Goal: Find specific page/section: Find specific page/section

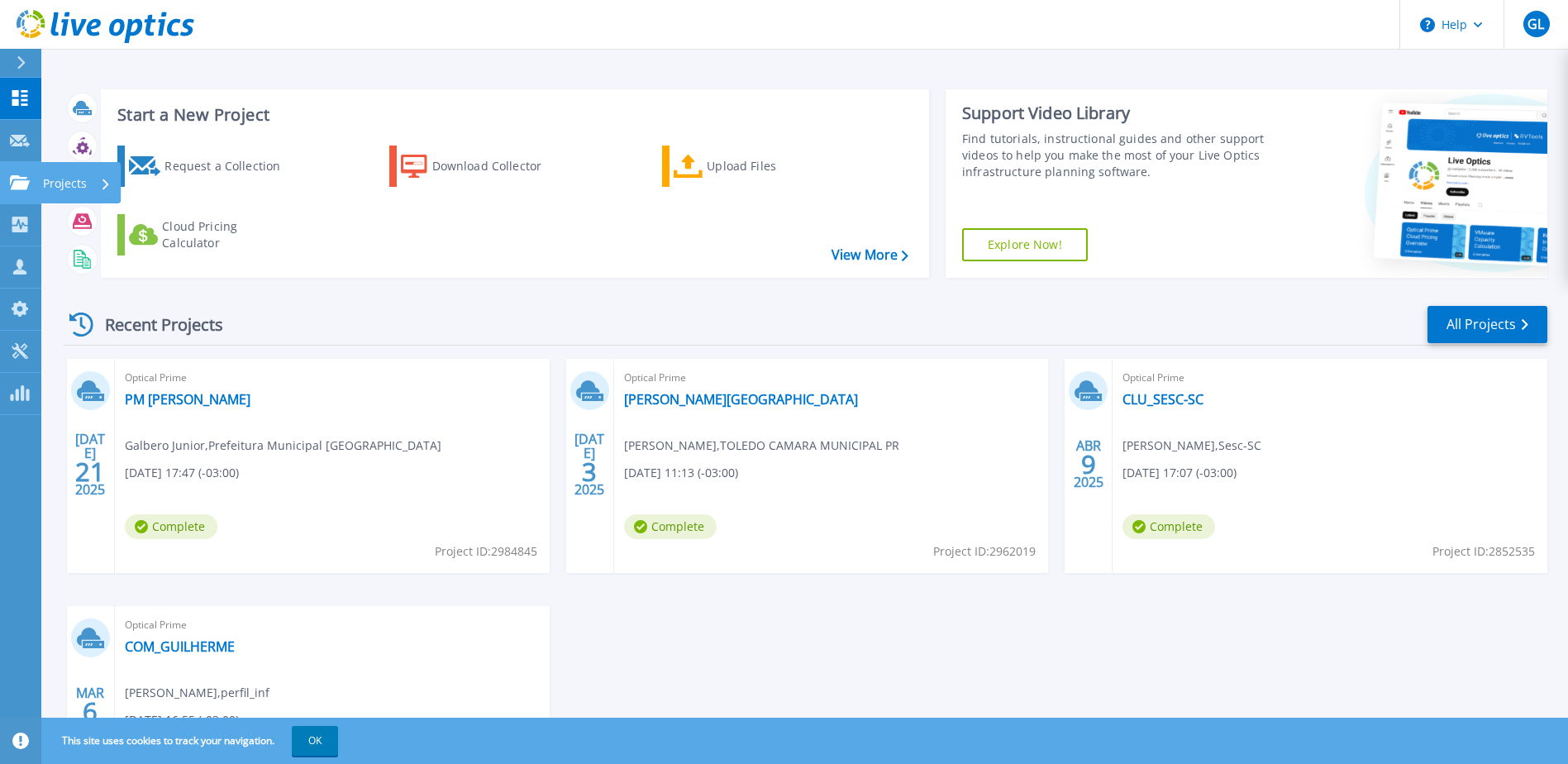
click at [56, 185] on p "Projects" at bounding box center [64, 183] width 44 height 43
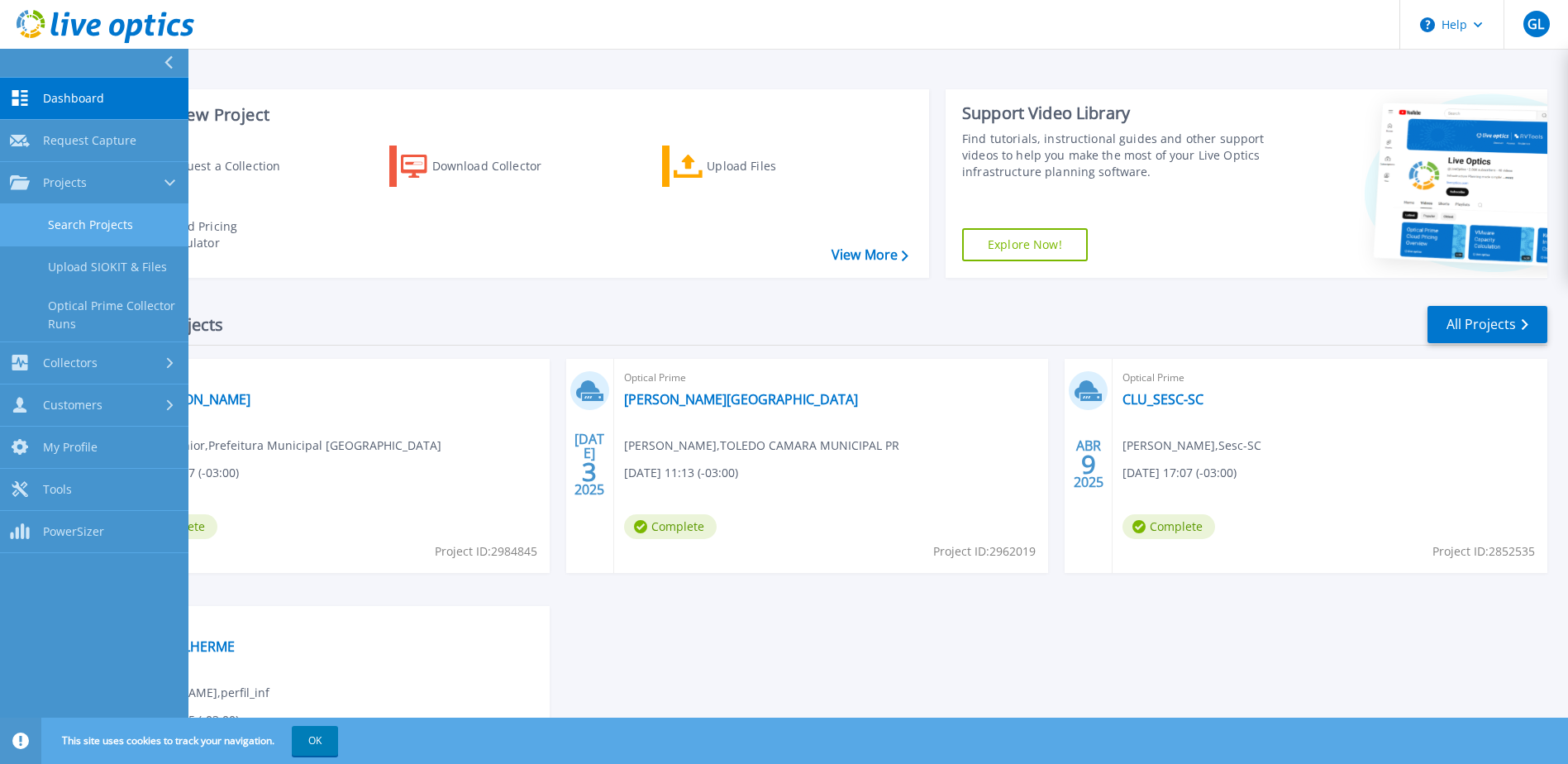
click at [88, 216] on link "Search Projects" at bounding box center [94, 225] width 188 height 42
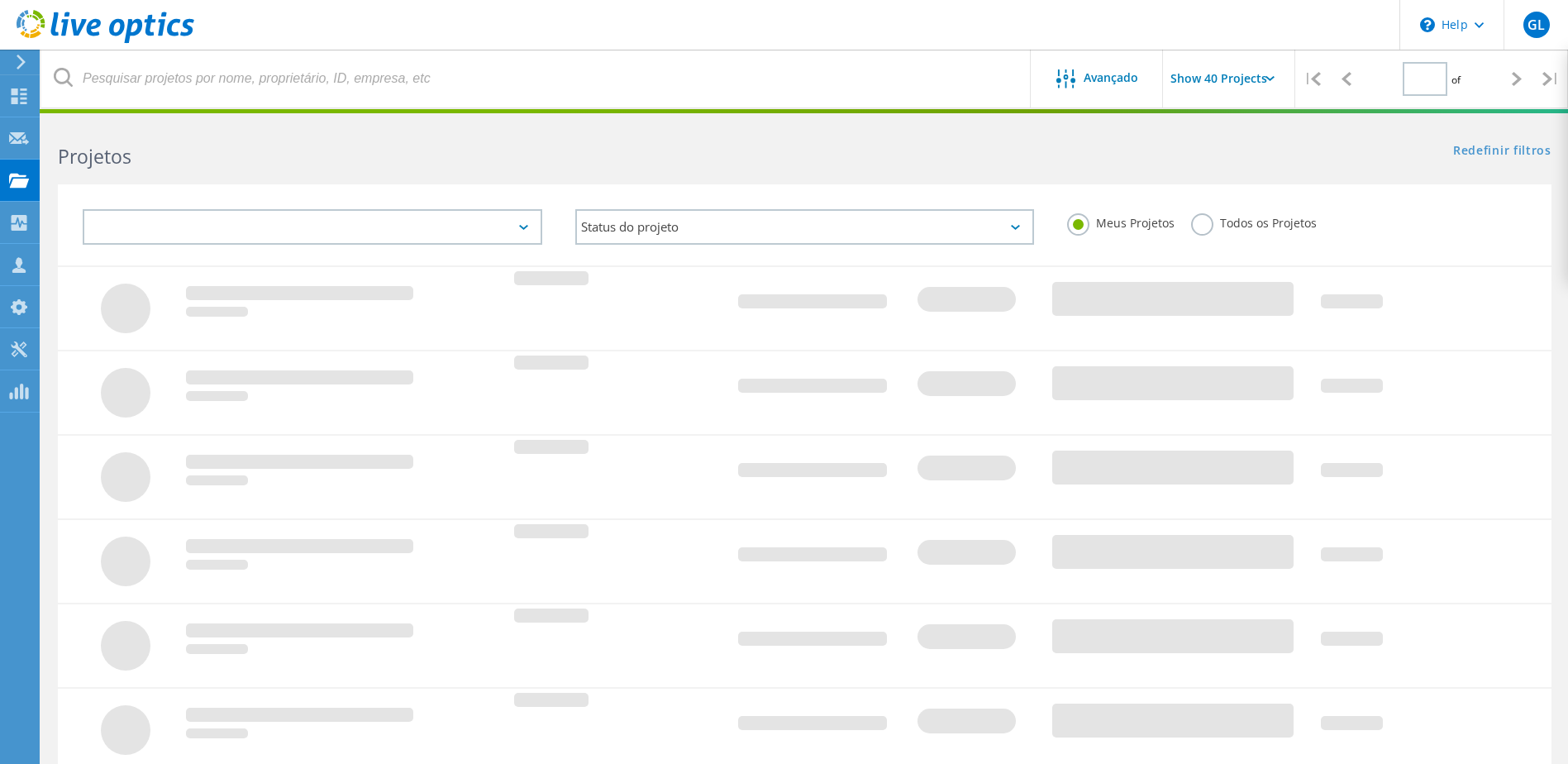
type input "1"
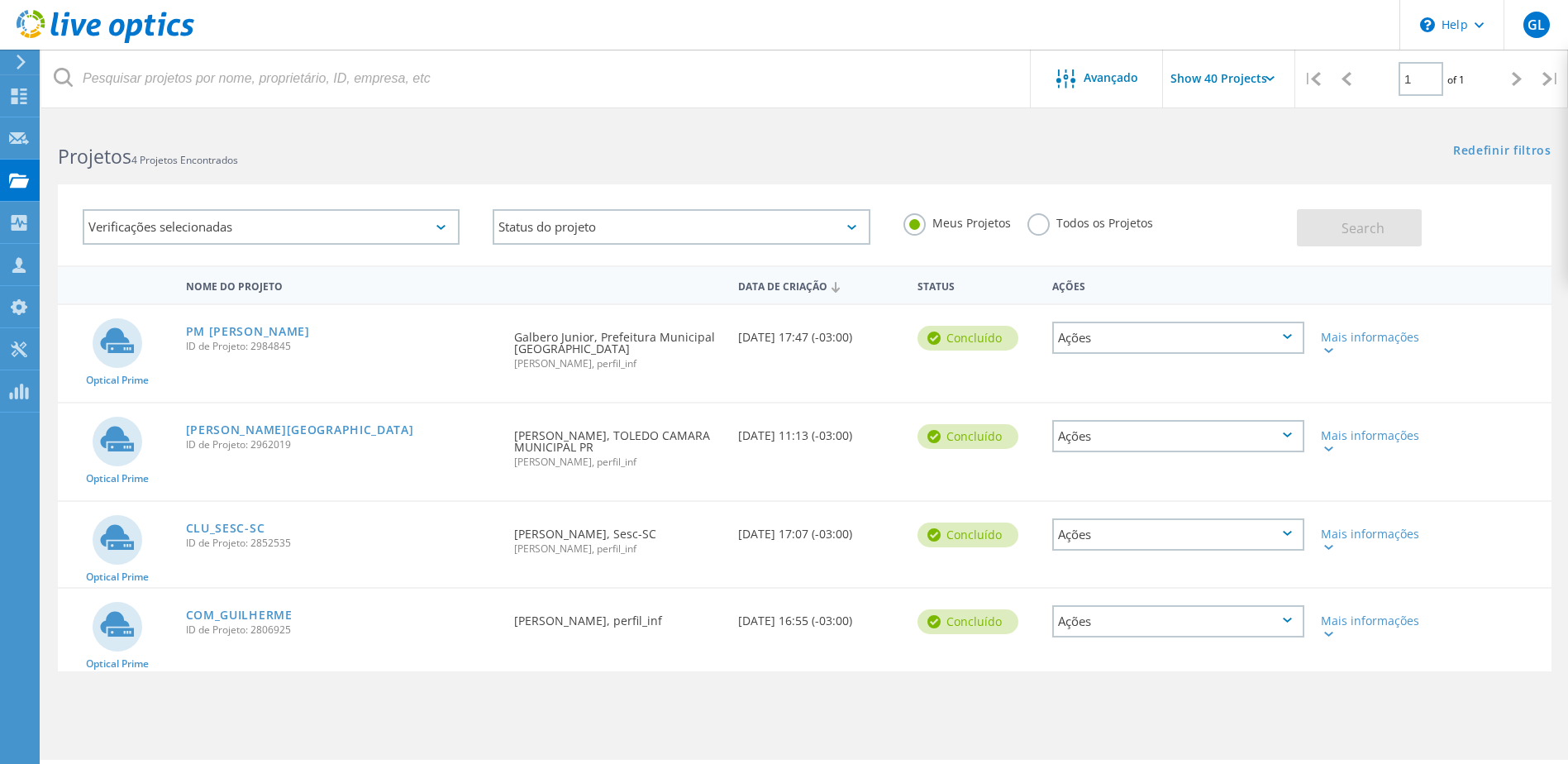
click at [1081, 225] on label "Todos os Projetos" at bounding box center [1090, 222] width 126 height 16
click at [0, 0] on input "Todos os Projetos" at bounding box center [0, 0] width 0 height 0
click at [1292, 232] on div "Meus Projetos Todos os Projetos" at bounding box center [1092, 223] width 410 height 61
click at [1309, 232] on button "Search" at bounding box center [1359, 228] width 125 height 38
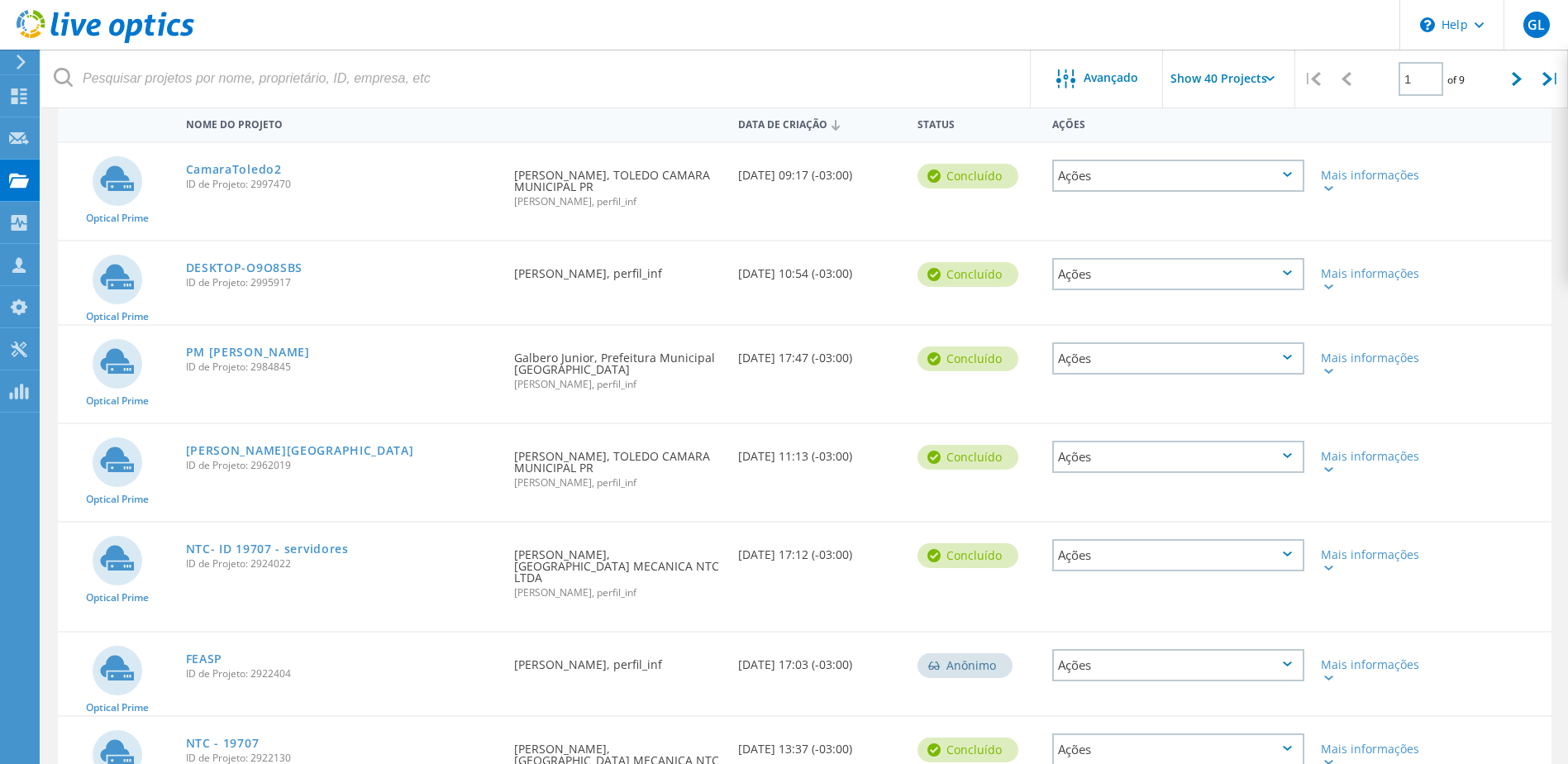
scroll to position [166, 0]
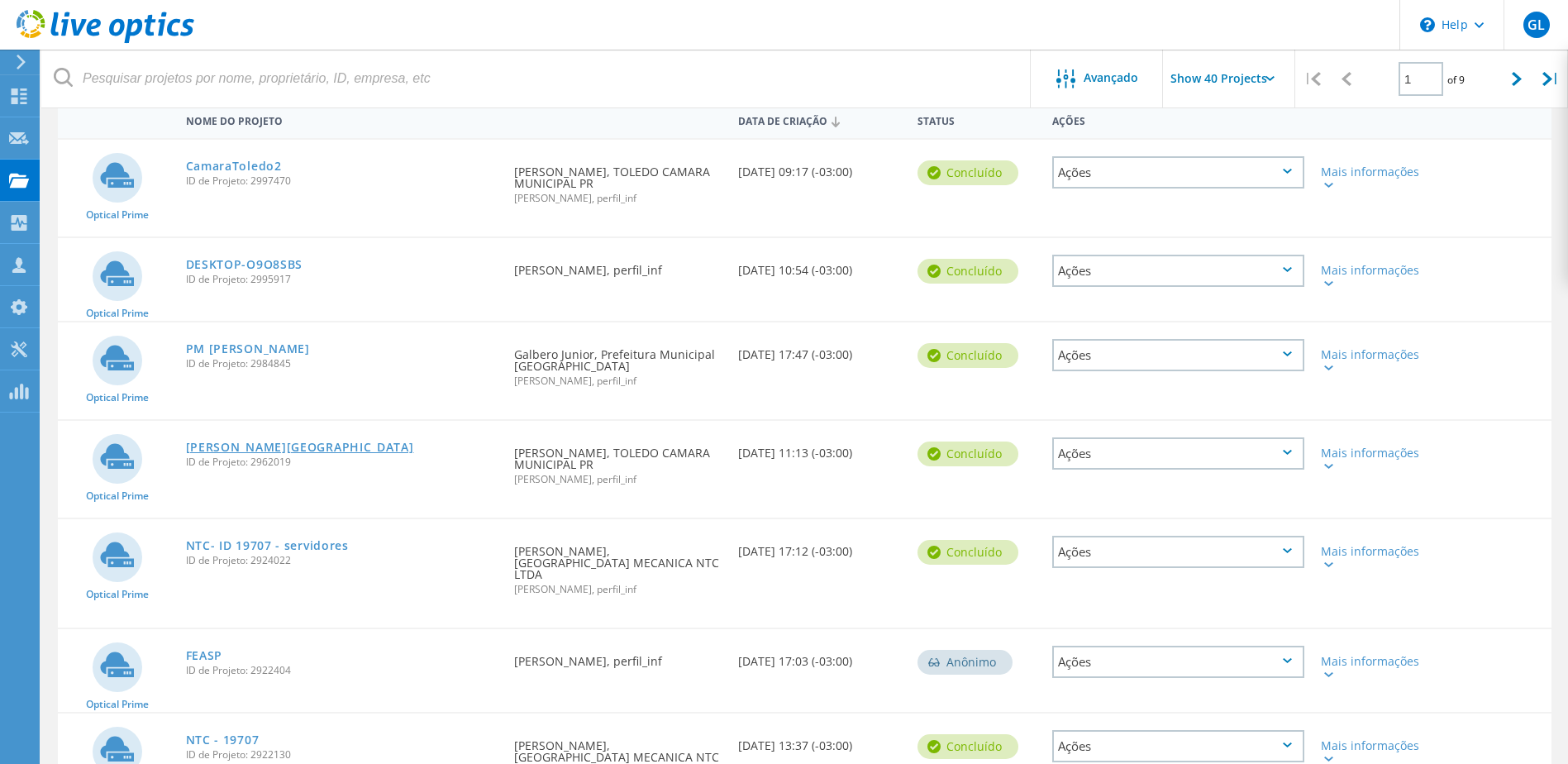
click at [241, 451] on link "[PERSON_NAME][GEOGRAPHIC_DATA]" at bounding box center [300, 447] width 228 height 11
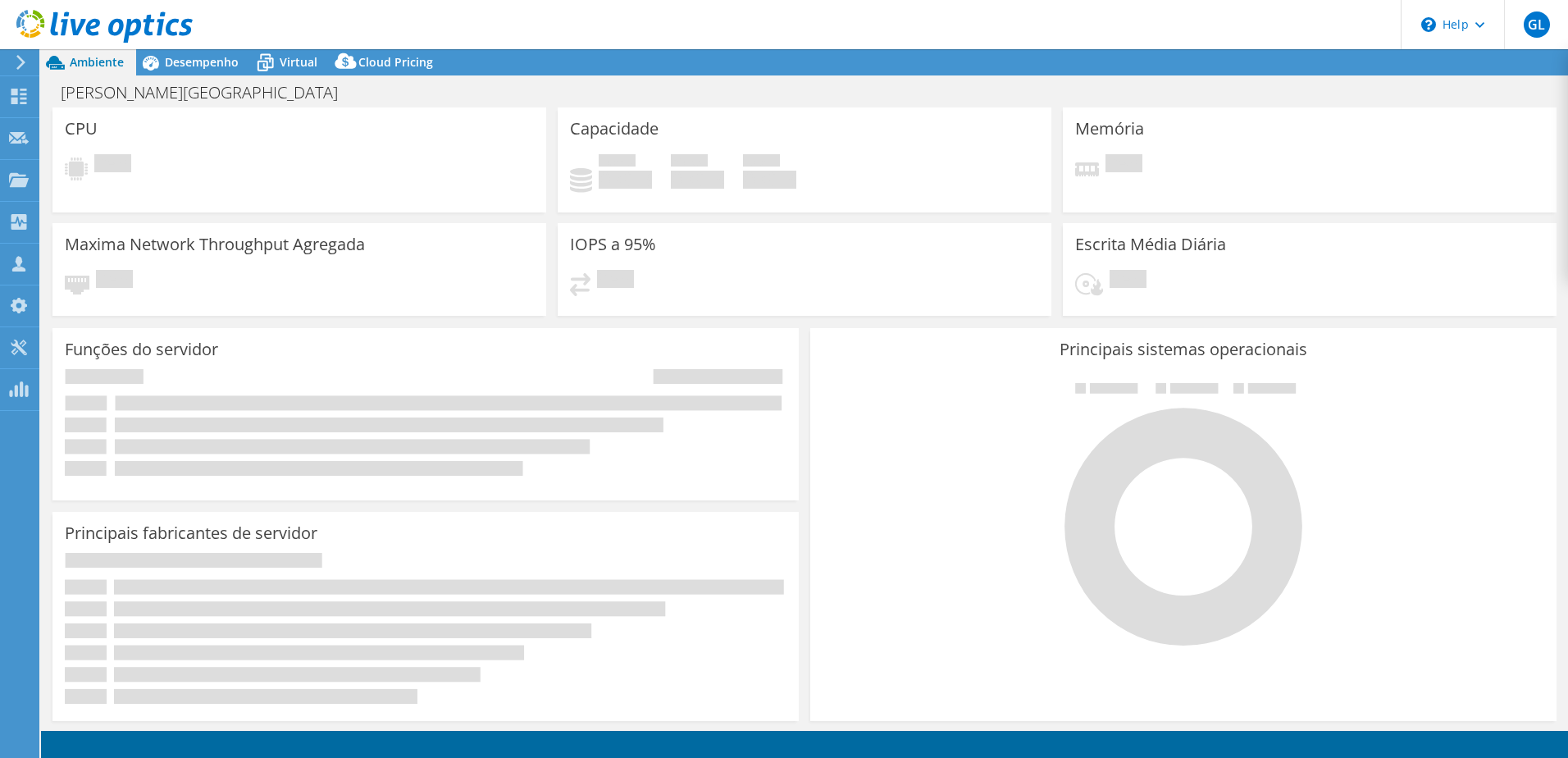
select select "USD"
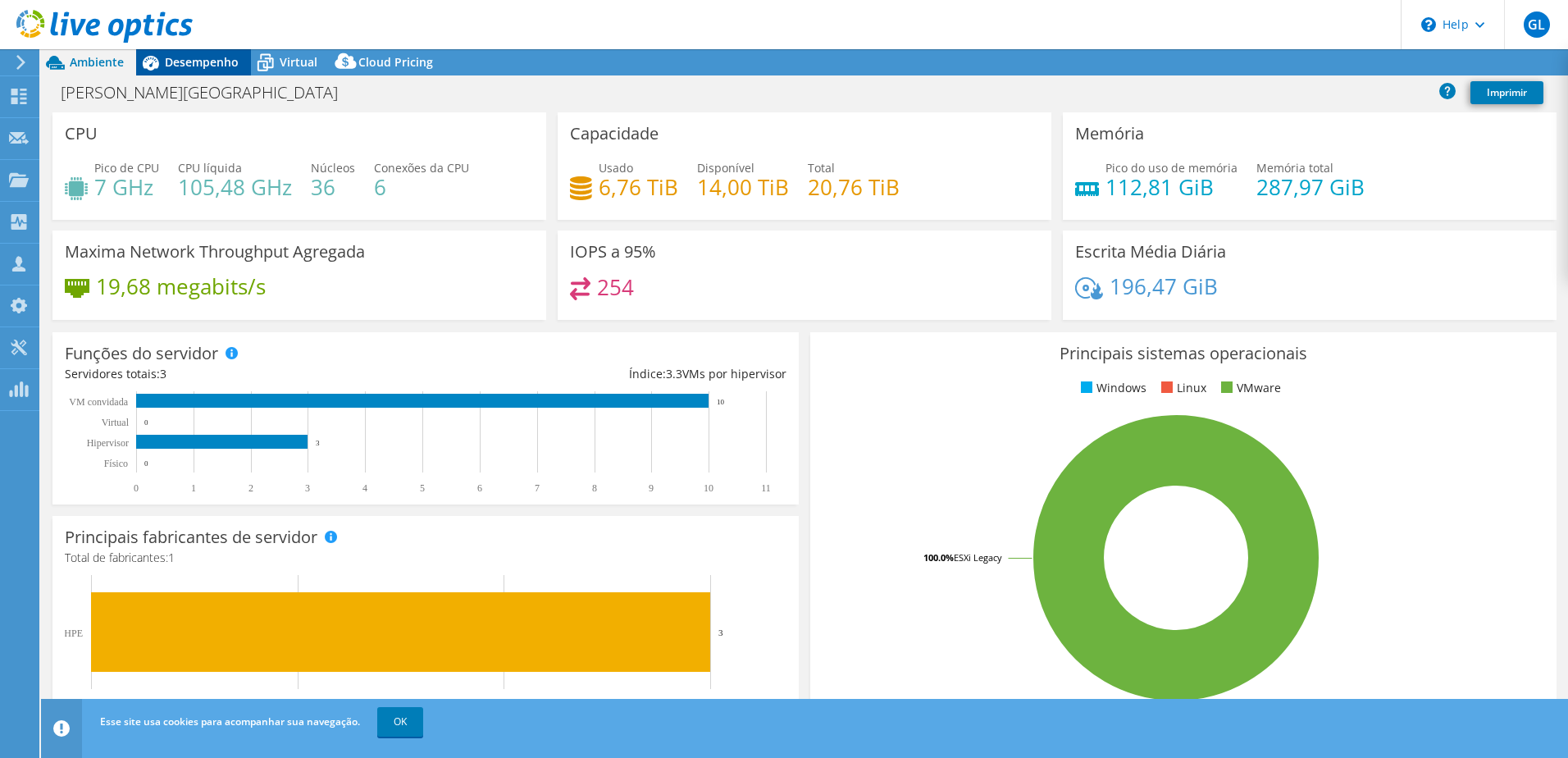
click at [210, 72] on div "Desempenho" at bounding box center [193, 62] width 115 height 26
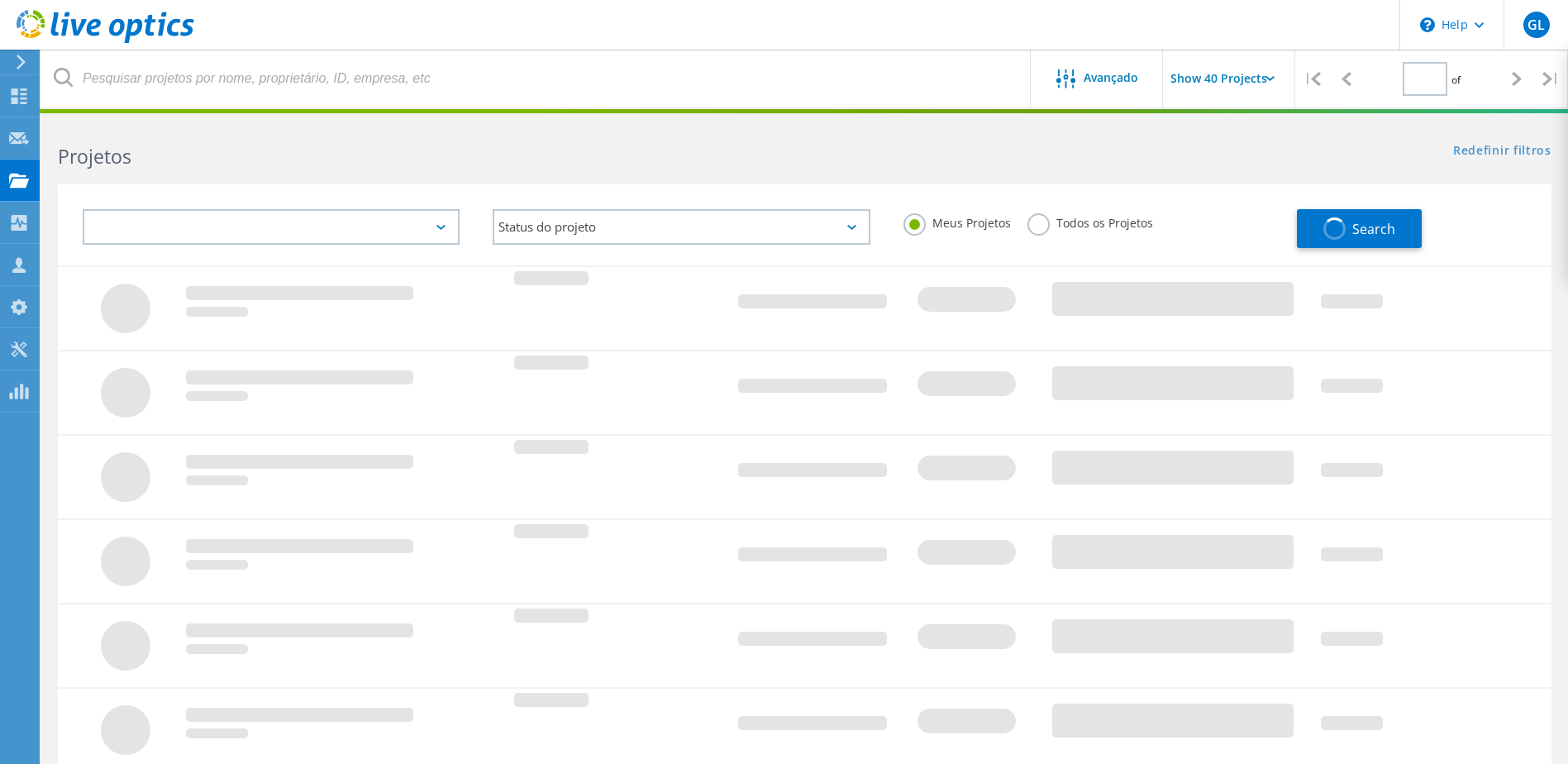
type input "1"
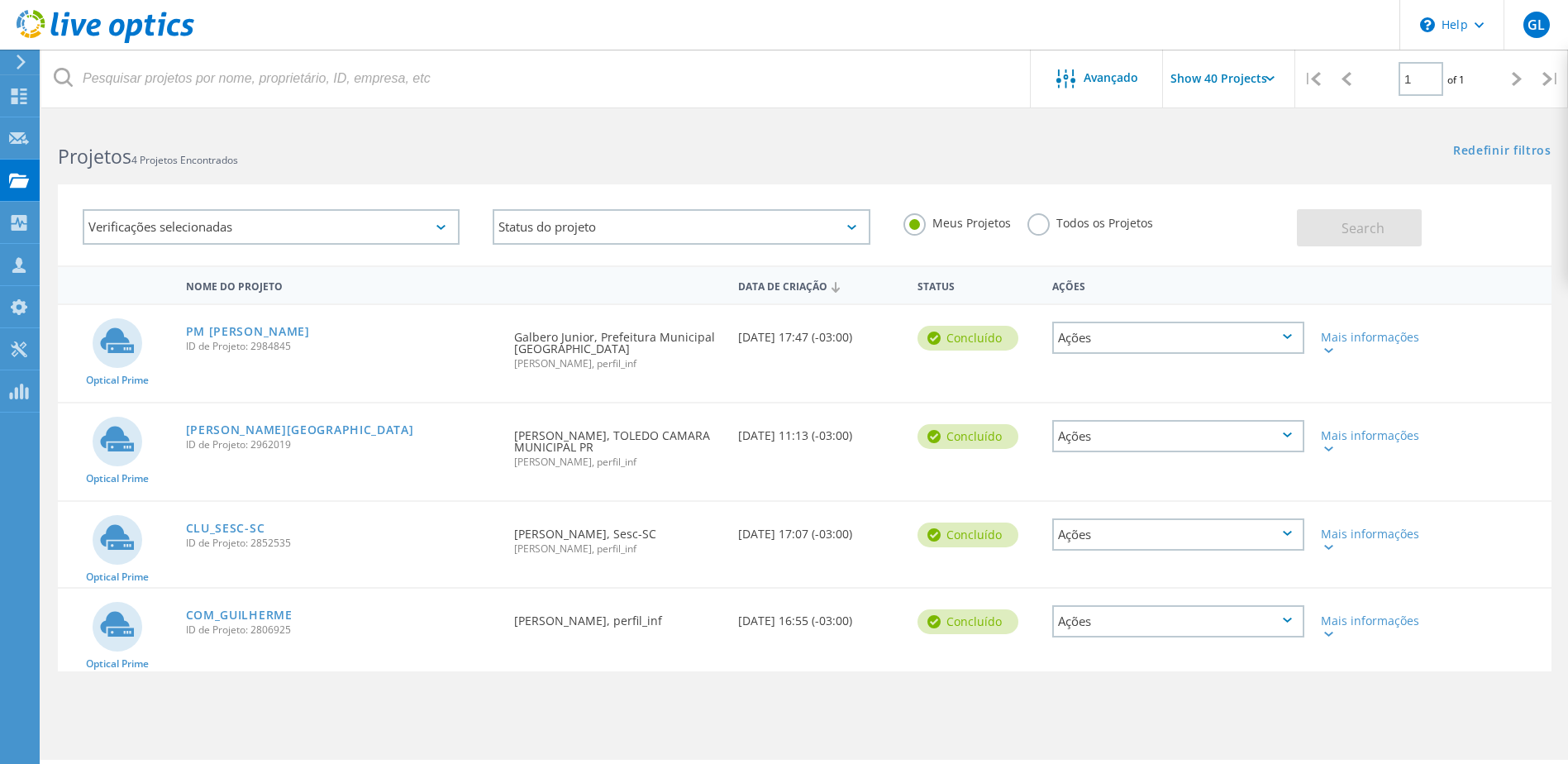
scroll to position [45, 0]
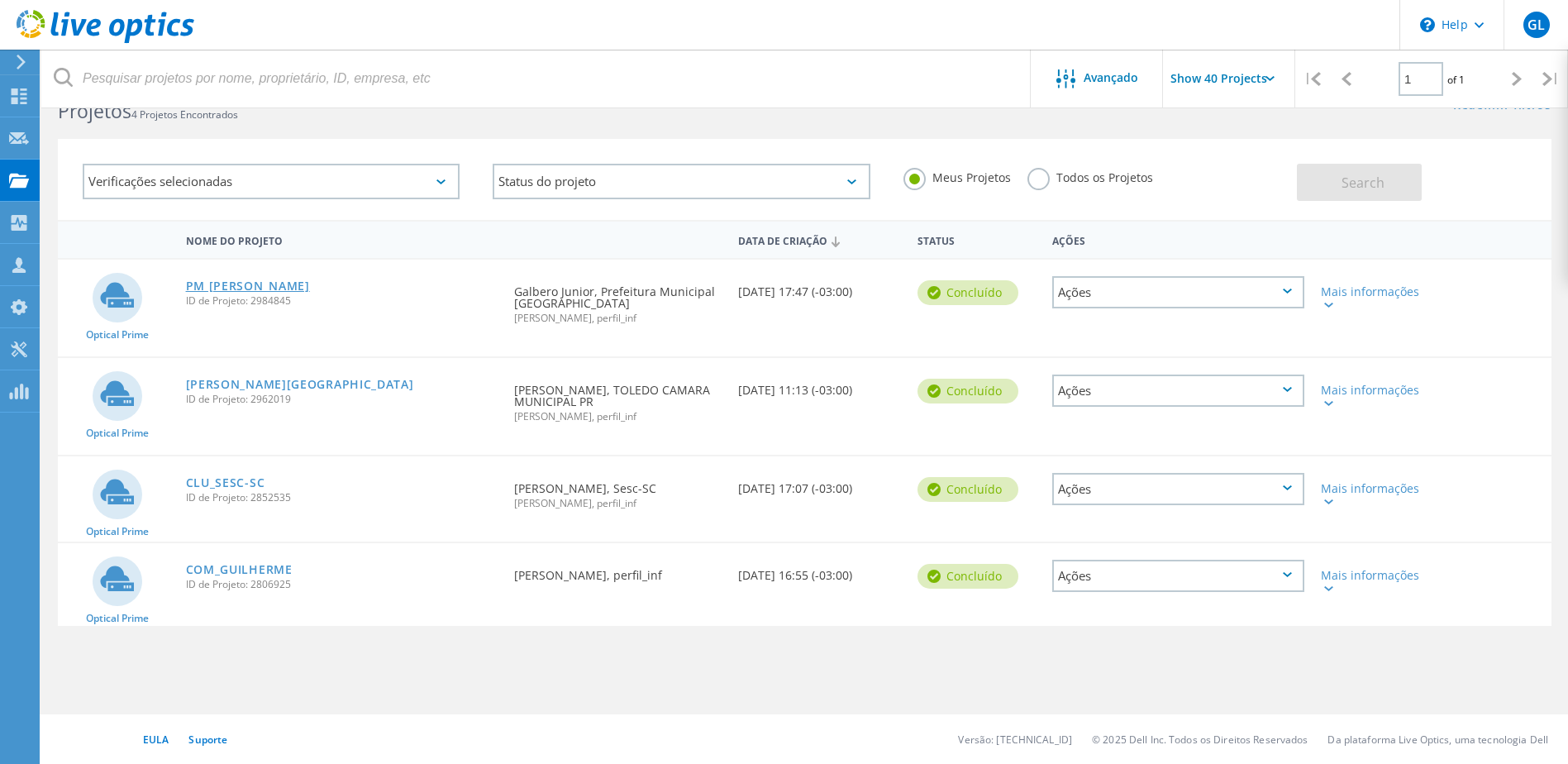
click at [242, 287] on link "PM [PERSON_NAME]" at bounding box center [248, 286] width 124 height 11
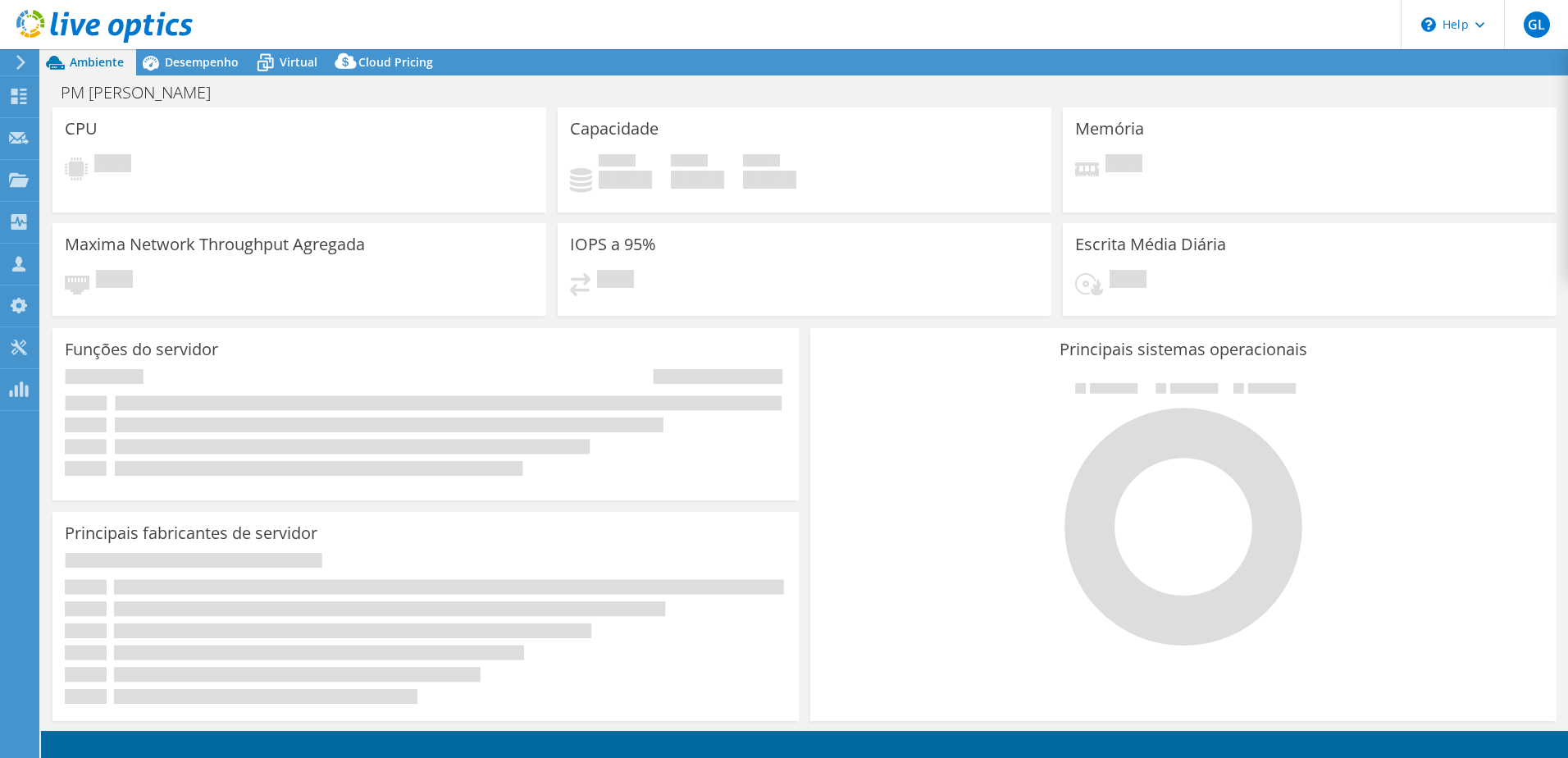
select select "USD"
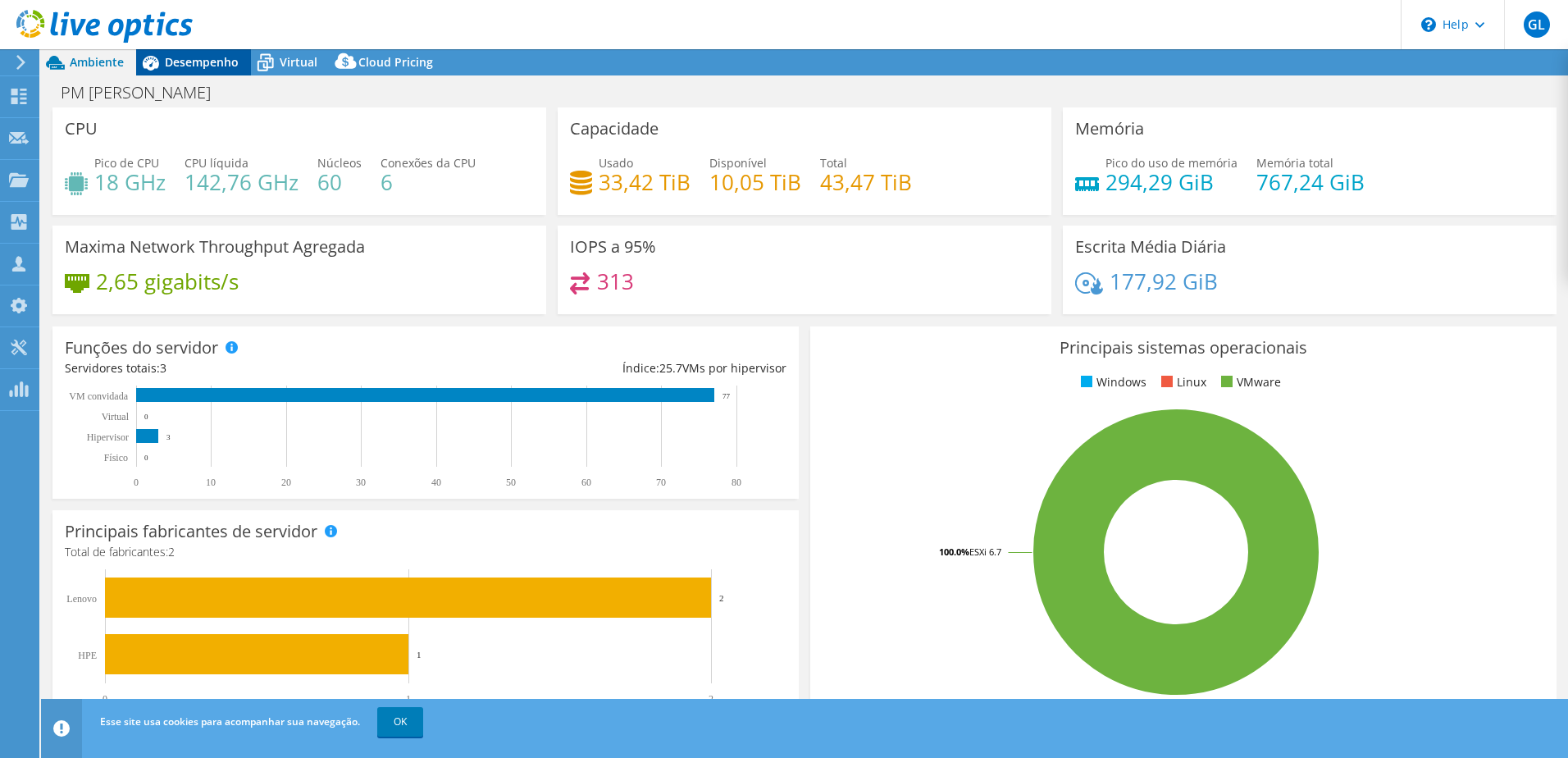
click at [199, 67] on span "Desempenho" at bounding box center [202, 62] width 74 height 16
